Goal: Find contact information: Find contact information

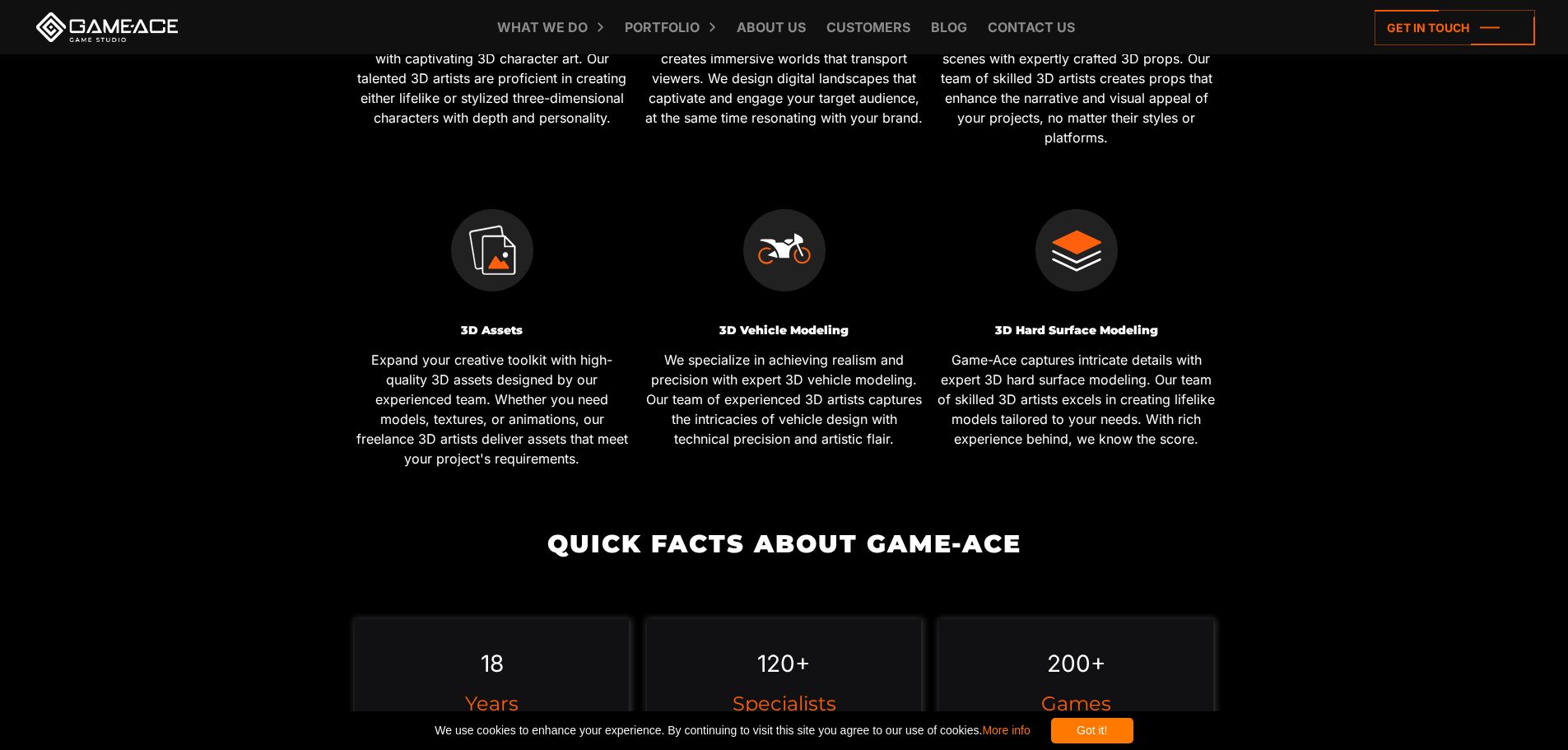
scroll to position [1481, 0]
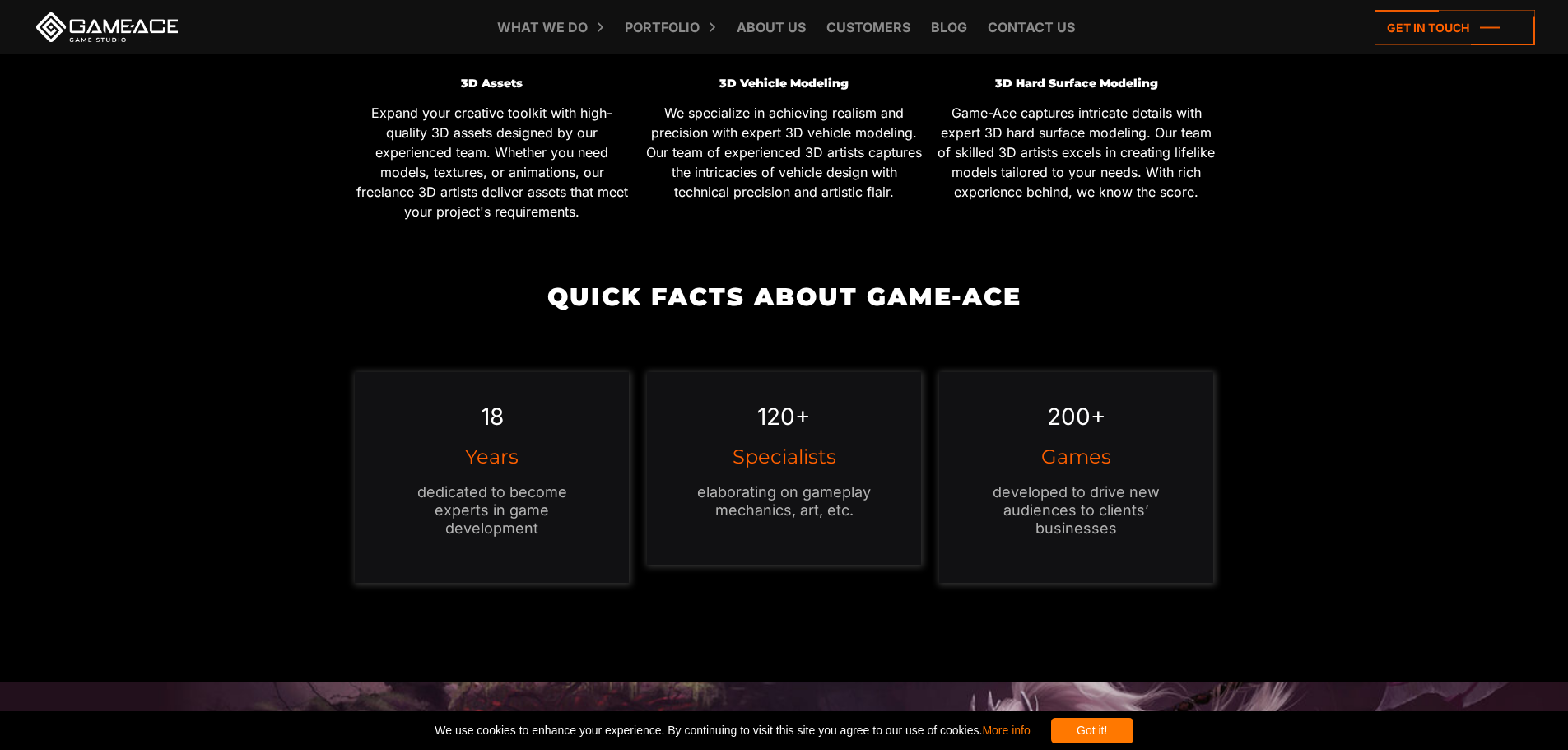
click at [1134, 725] on div "Got it!" at bounding box center [1091, 730] width 82 height 26
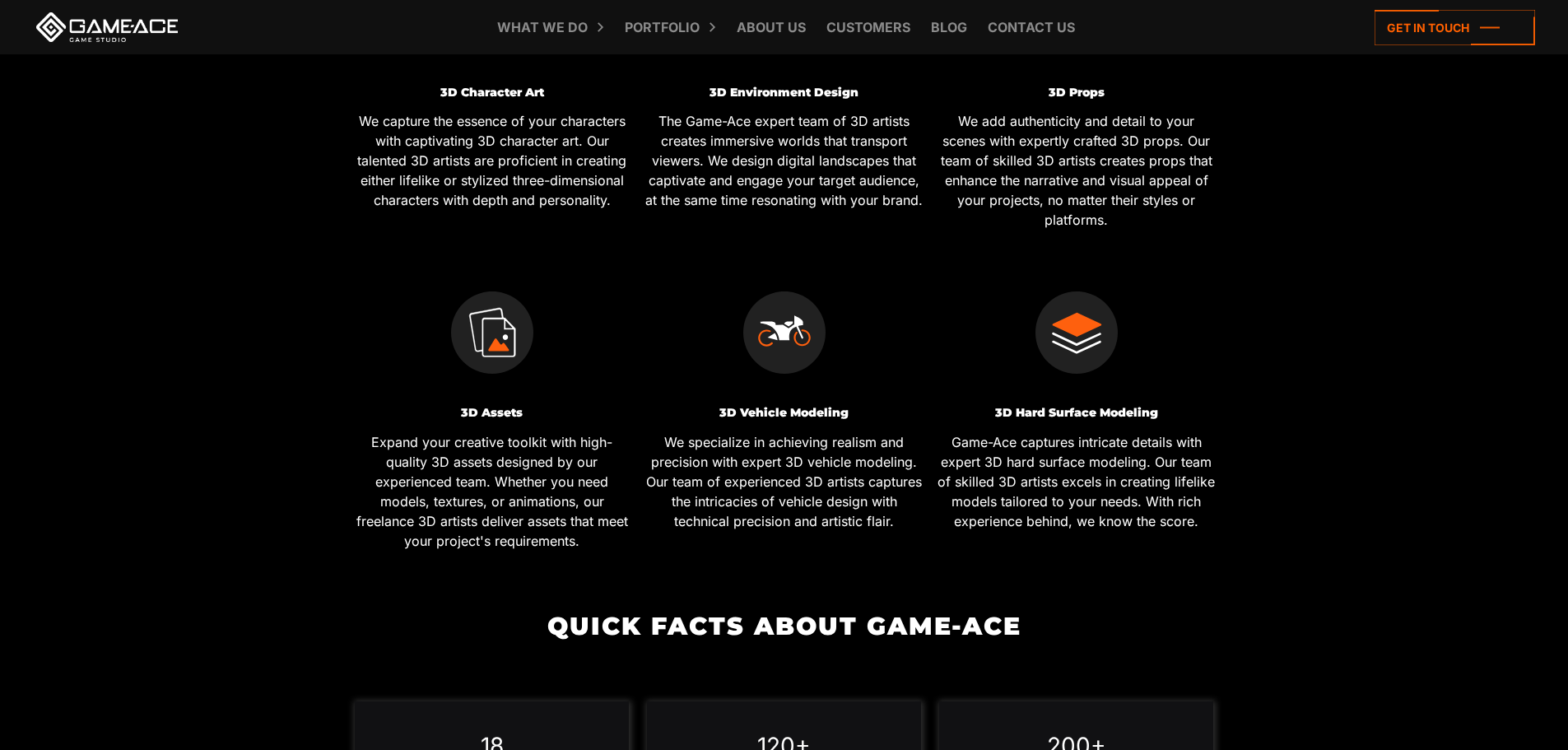
scroll to position [1070, 0]
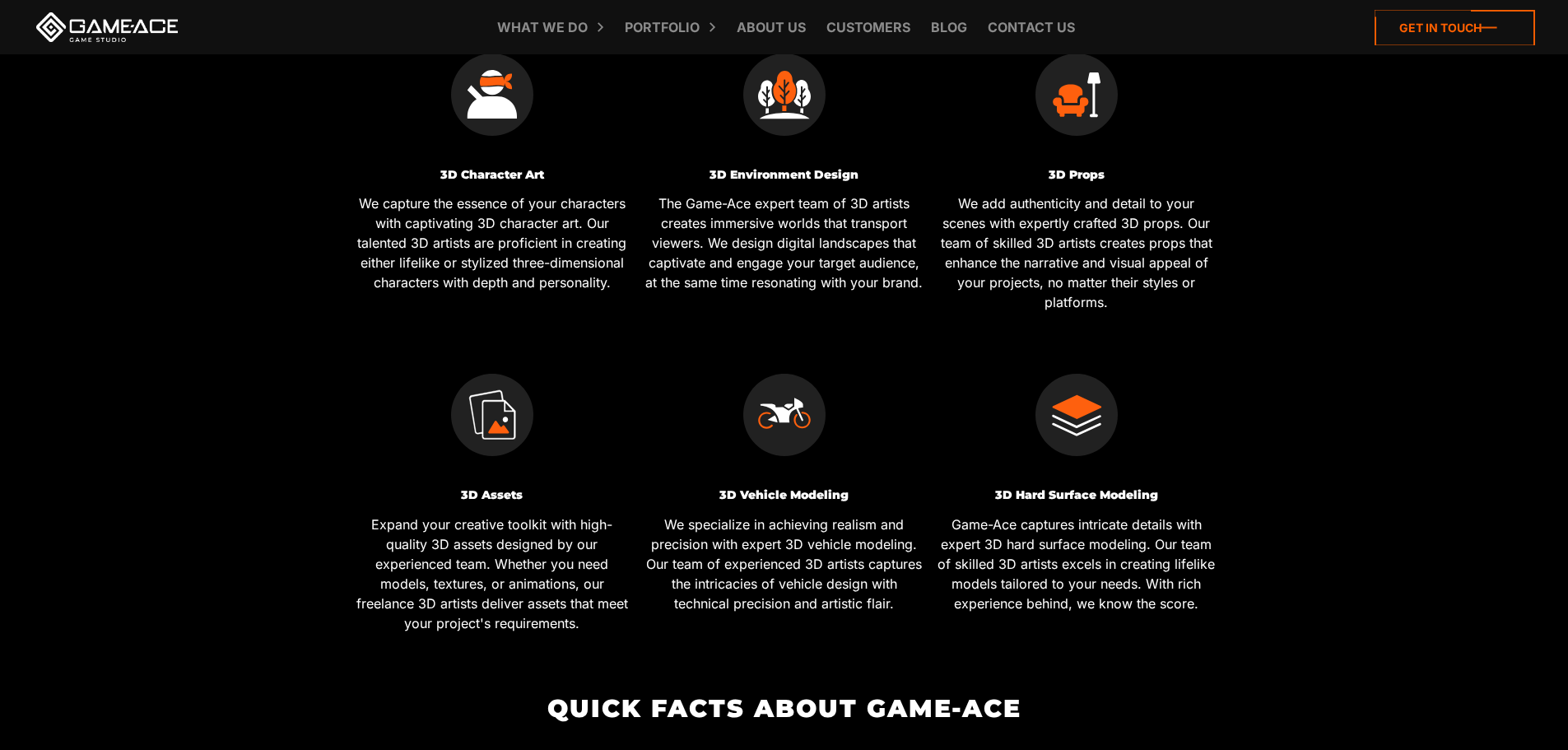
click at [1455, 28] on icon at bounding box center [1455, 28] width 160 height 36
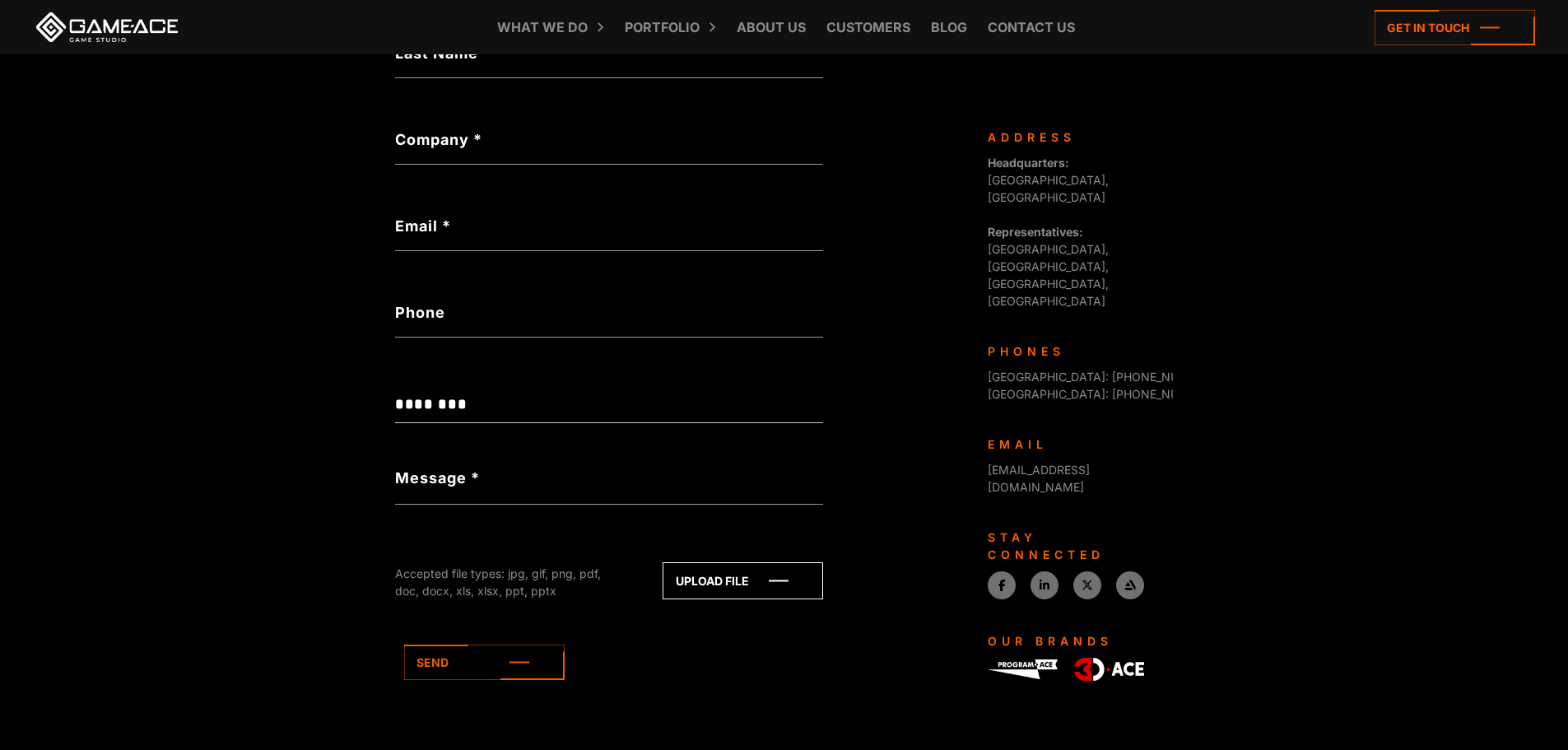
scroll to position [532, 0]
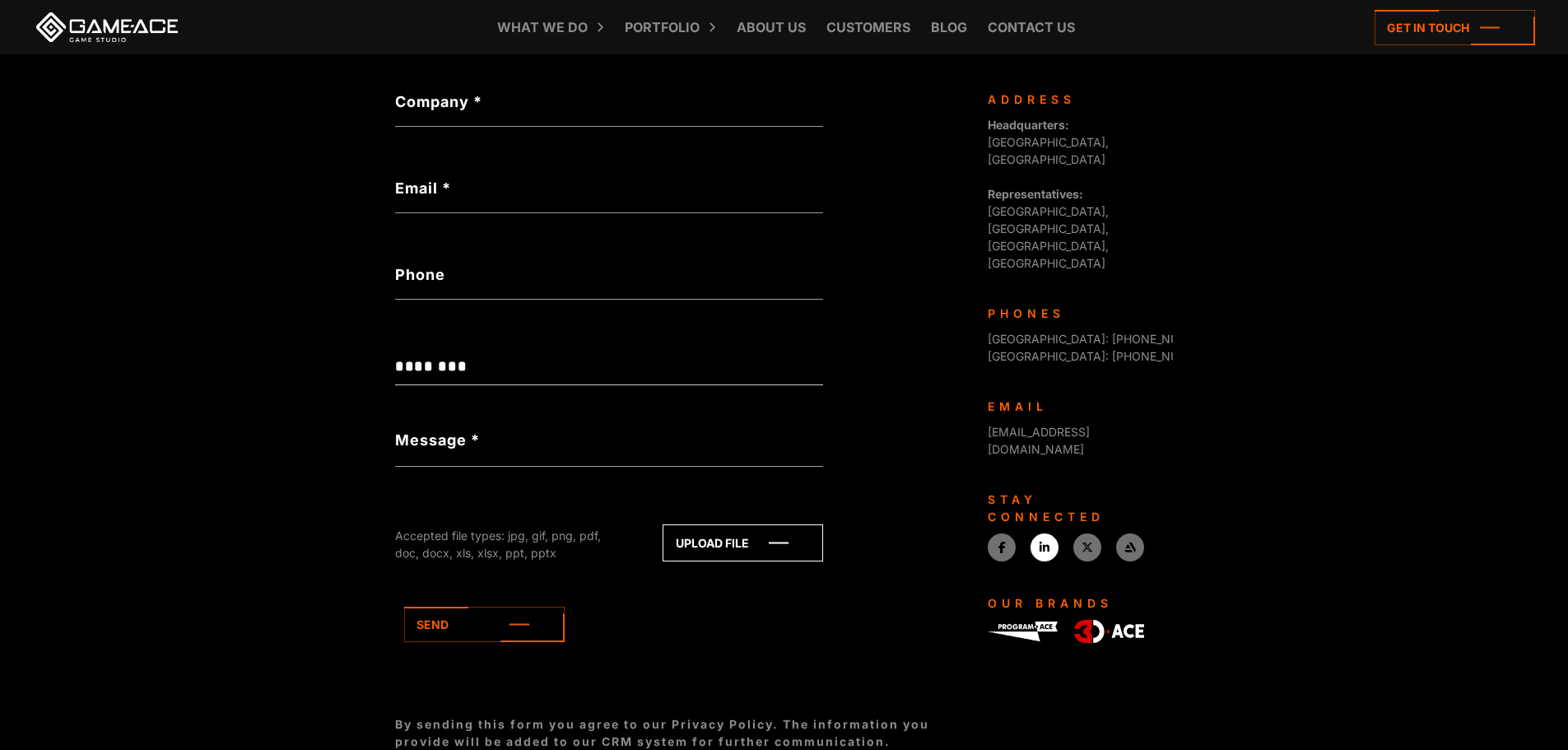
click at [1051, 534] on link at bounding box center [1045, 547] width 28 height 28
click at [1128, 542] on icon at bounding box center [1131, 547] width 12 height 12
